Goal: Information Seeking & Learning: Learn about a topic

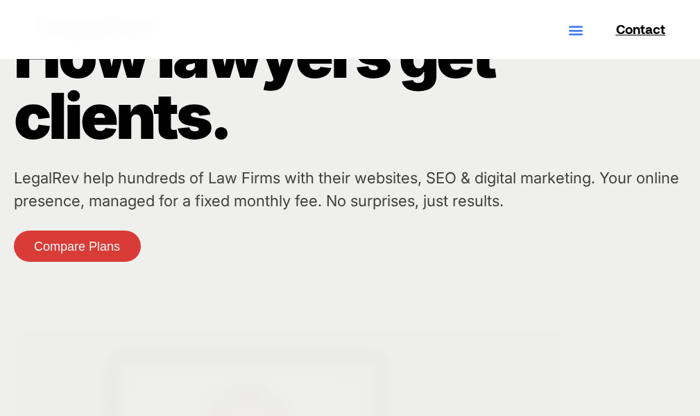
scroll to position [3427, 0]
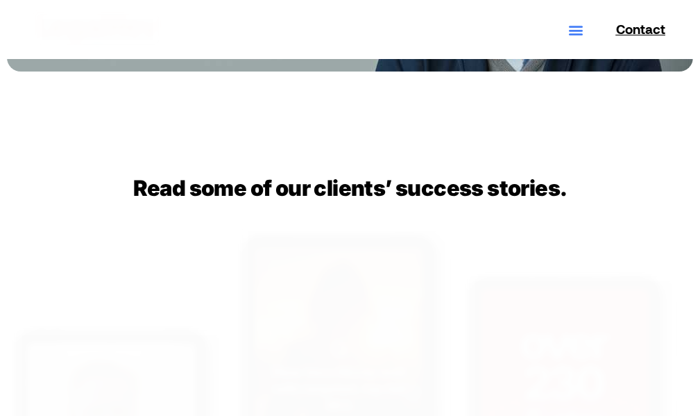
click at [326, 208] on div "Read some of our clients’ success stories." at bounding box center [350, 193] width 524 height 34
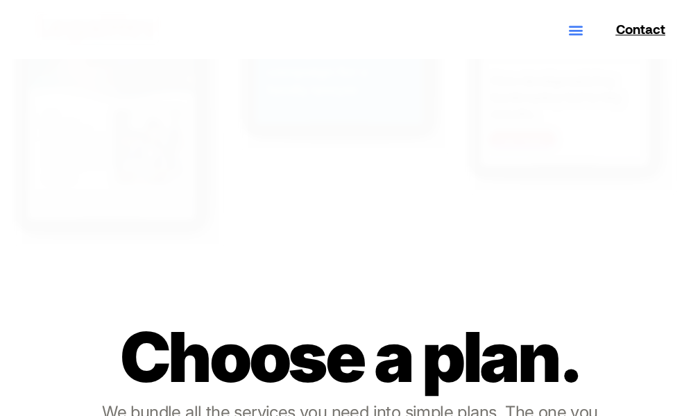
scroll to position [4745, 0]
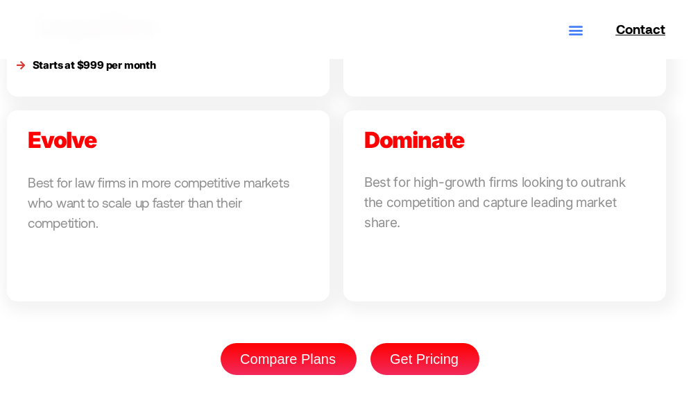
click at [394, 208] on link at bounding box center [505, 205] width 323 height 191
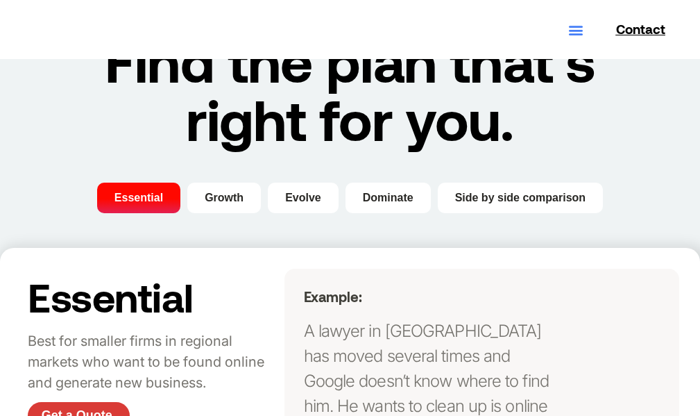
scroll to position [455, 0]
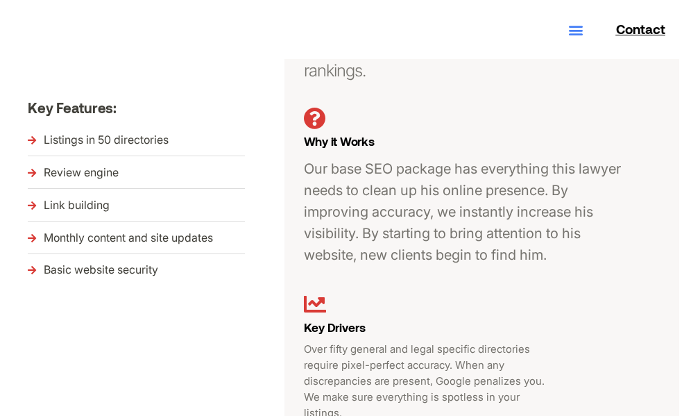
click at [366, 208] on p "Our base SEO package has everything this lawyer needs to clean up his online pr…" at bounding box center [467, 212] width 327 height 108
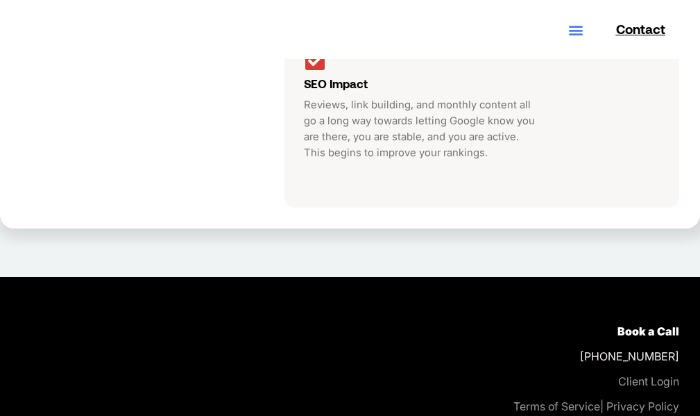
scroll to position [451, 0]
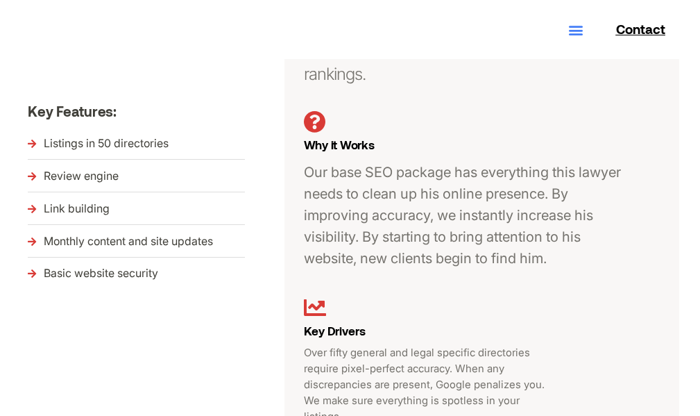
click at [322, 208] on p "Our base SEO package has everything this lawyer needs to clean up his online pr…" at bounding box center [467, 216] width 327 height 108
click at [256, 253] on li "Monthly content and site updates" at bounding box center [153, 244] width 250 height 26
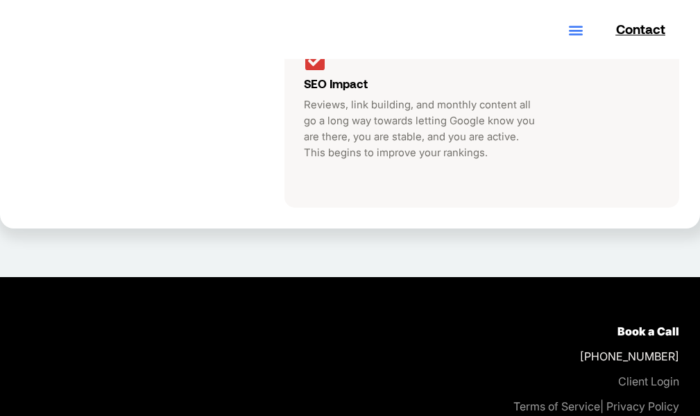
scroll to position [405, 0]
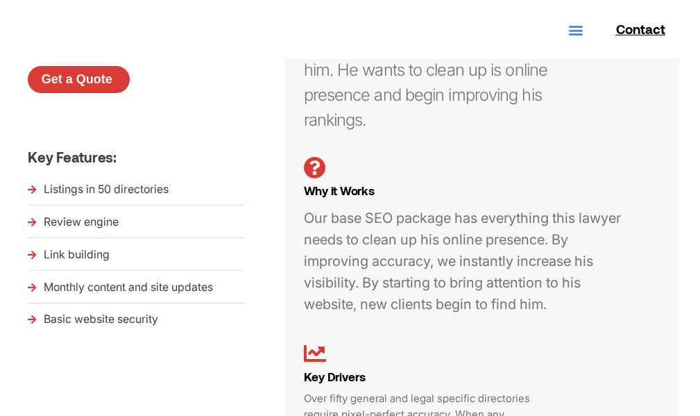
click at [390, 208] on p "Our base SEO package has everything this lawyer needs to clean up his online pr…" at bounding box center [467, 262] width 327 height 108
click at [319, 260] on p "Our base SEO package has everything this lawyer needs to clean up his online pr…" at bounding box center [467, 262] width 327 height 108
click at [364, 271] on p "Our base SEO package has everything this lawyer needs to clean up his online pr…" at bounding box center [467, 262] width 327 height 108
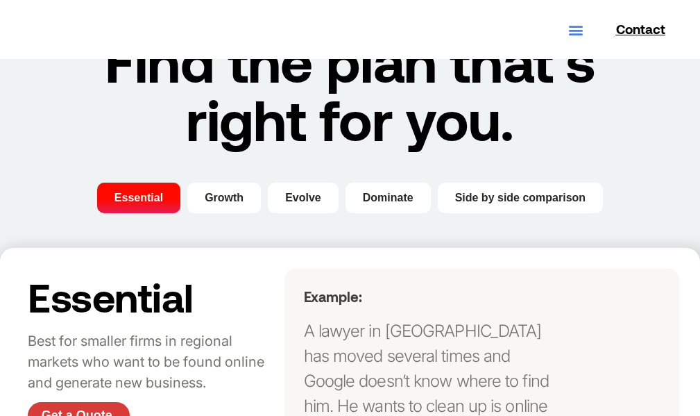
scroll to position [317, 0]
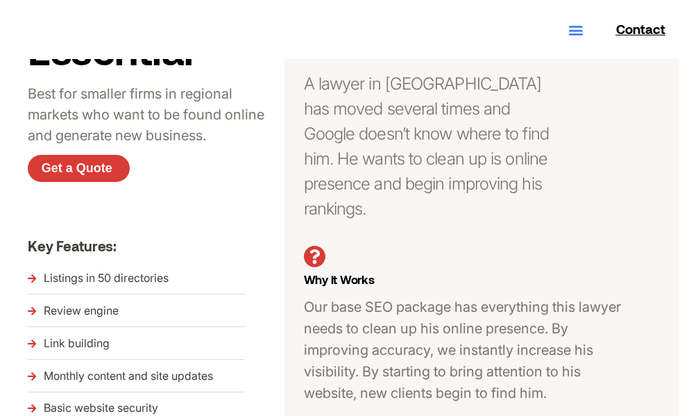
click at [419, 208] on div "Example: A lawyer in [GEOGRAPHIC_DATA] has moved several times and Google doesn…" at bounding box center [427, 160] width 260 height 252
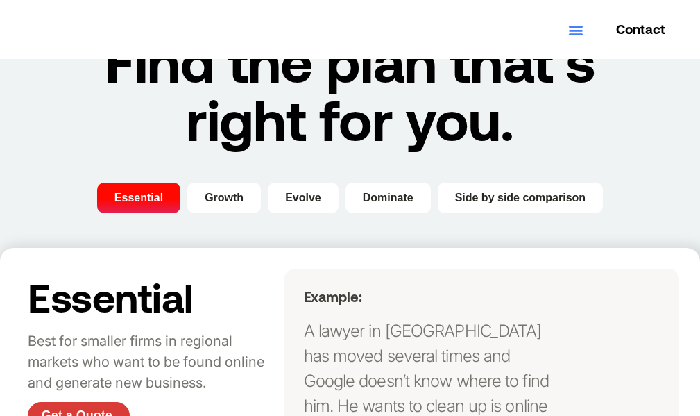
scroll to position [421, 0]
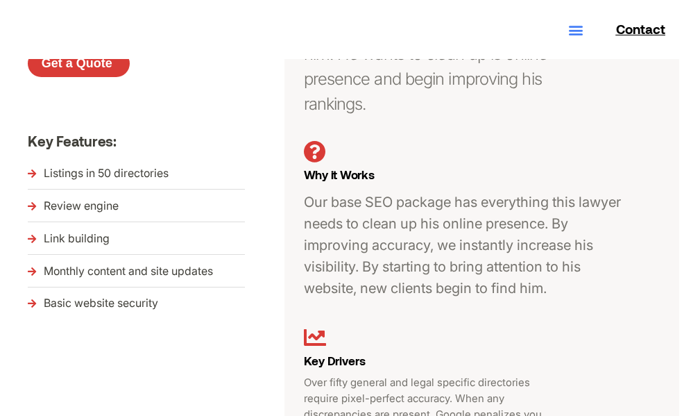
click at [398, 208] on p "Our base SEO package has everything this lawyer needs to clean up his online pr…" at bounding box center [467, 246] width 327 height 108
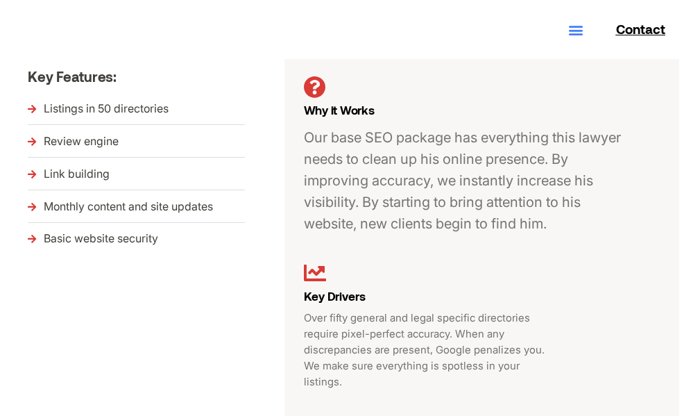
scroll to position [555, 0]
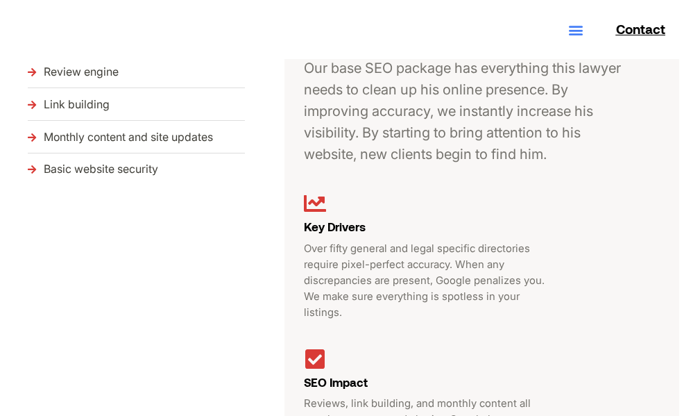
click at [219, 142] on li "Monthly content and site updates" at bounding box center [153, 140] width 250 height 26
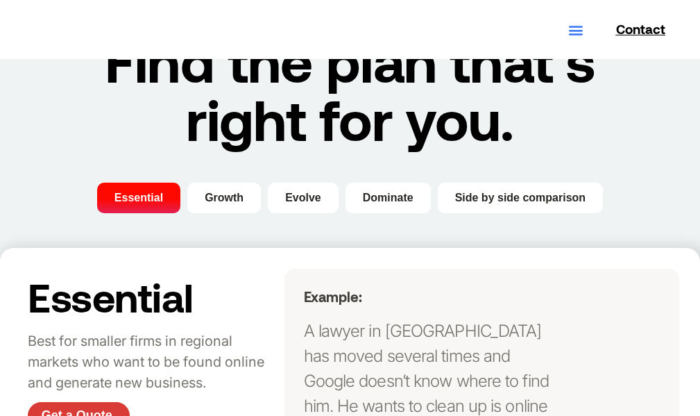
scroll to position [541, 0]
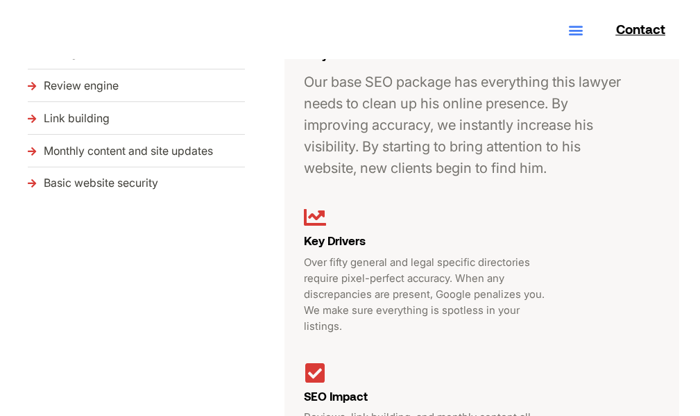
click at [272, 208] on div "Essential Best for smaller firms in regional markets who want to be found onlin…" at bounding box center [153, 158] width 264 height 723
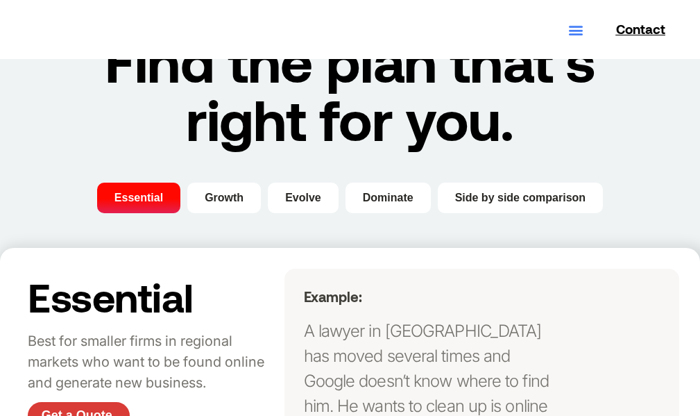
scroll to position [369, 0]
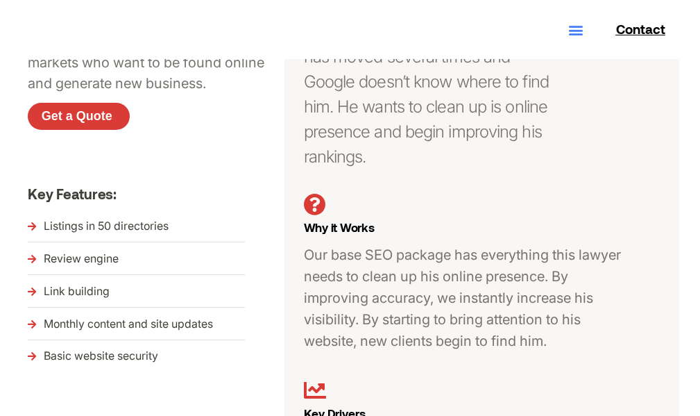
click at [327, 220] on span "Why it Works" at bounding box center [339, 227] width 71 height 14
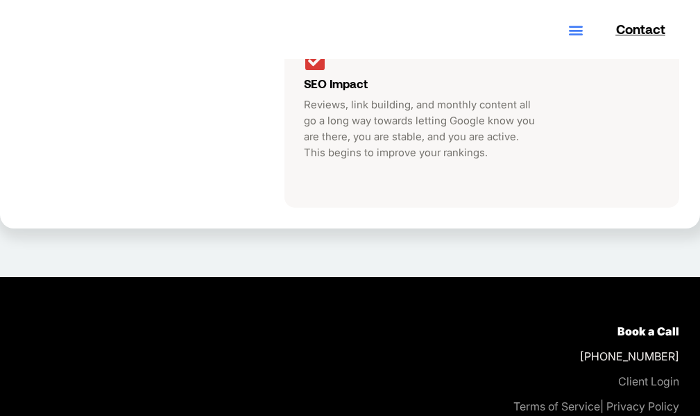
scroll to position [493, 0]
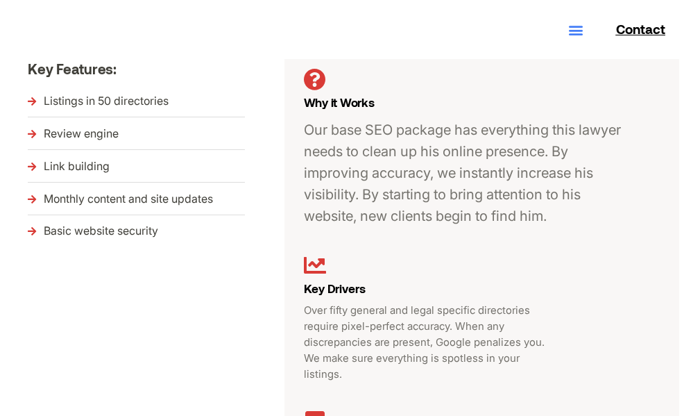
click at [458, 208] on div "Our base SEO package has everything this lawyer needs to clean up his online pr…" at bounding box center [467, 177] width 327 height 117
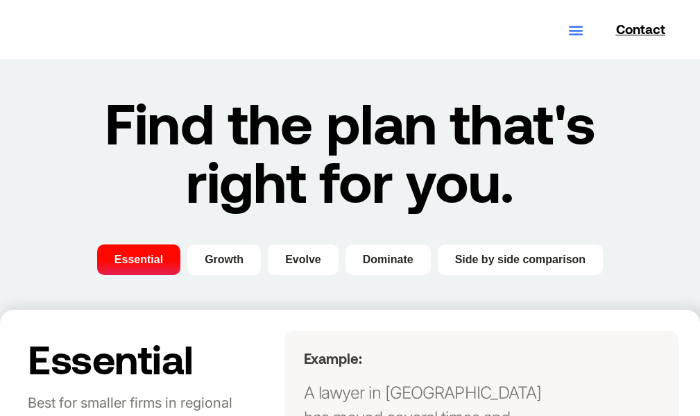
scroll to position [0, 0]
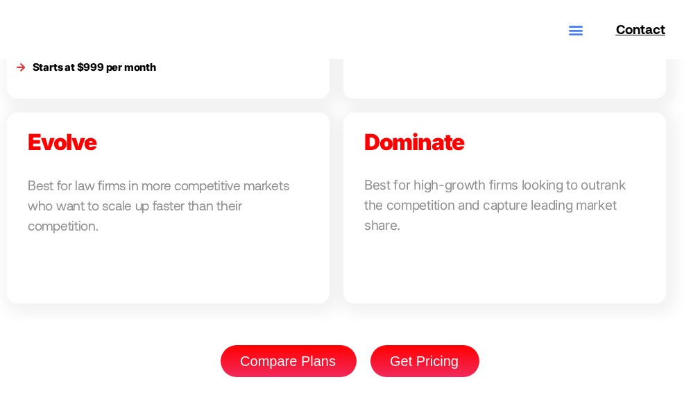
click at [380, 255] on link at bounding box center [505, 207] width 323 height 191
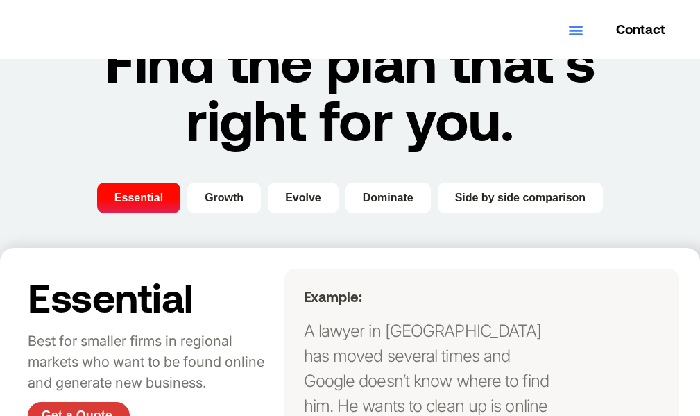
scroll to position [692, 0]
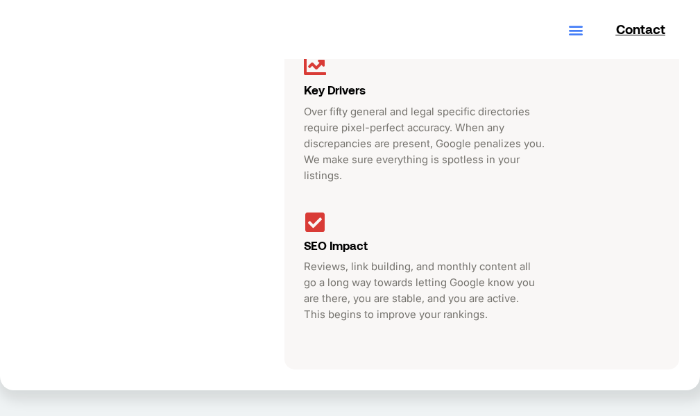
click at [403, 233] on div "SEO Impact" at bounding box center [421, 246] width 234 height 26
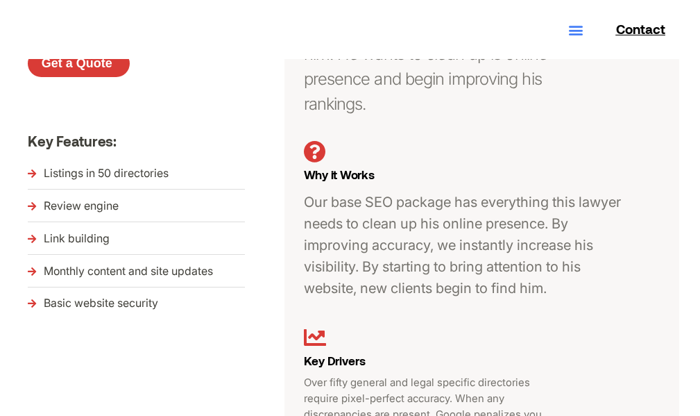
click at [431, 208] on p "Our base SEO package has everything this lawyer needs to clean up his online pr…" at bounding box center [467, 246] width 327 height 108
